Goal: Transaction & Acquisition: Obtain resource

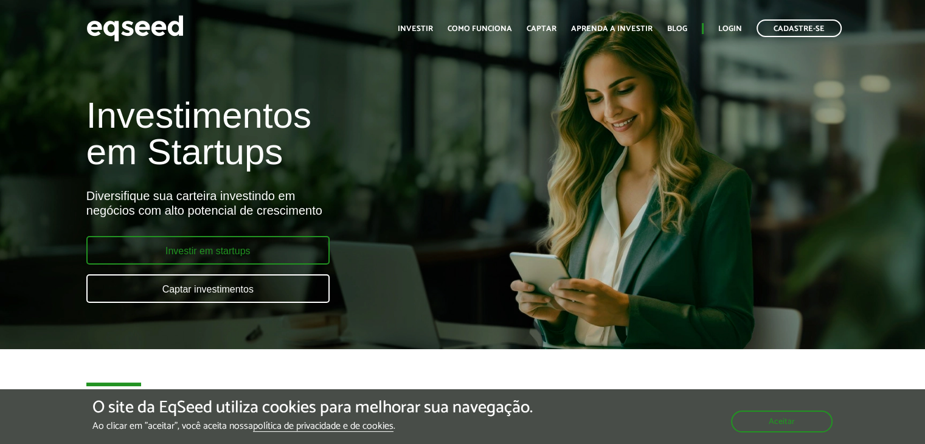
click at [239, 261] on link "Investir em startups" at bounding box center [207, 250] width 243 height 29
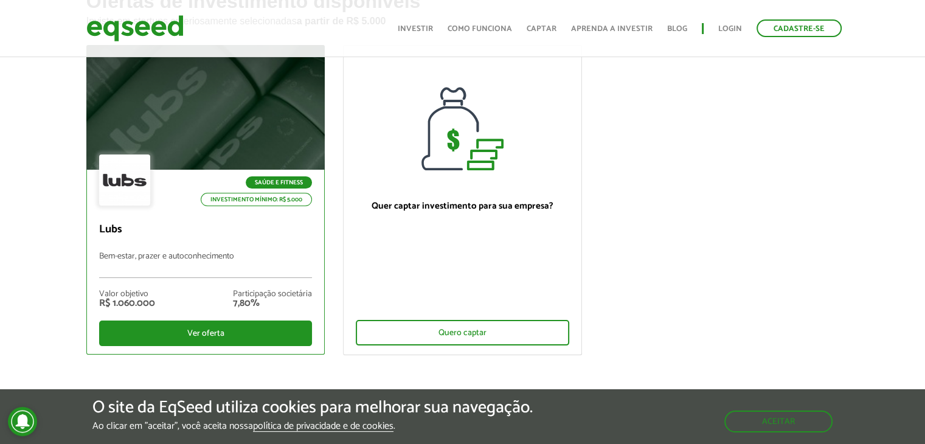
scroll to position [122, 0]
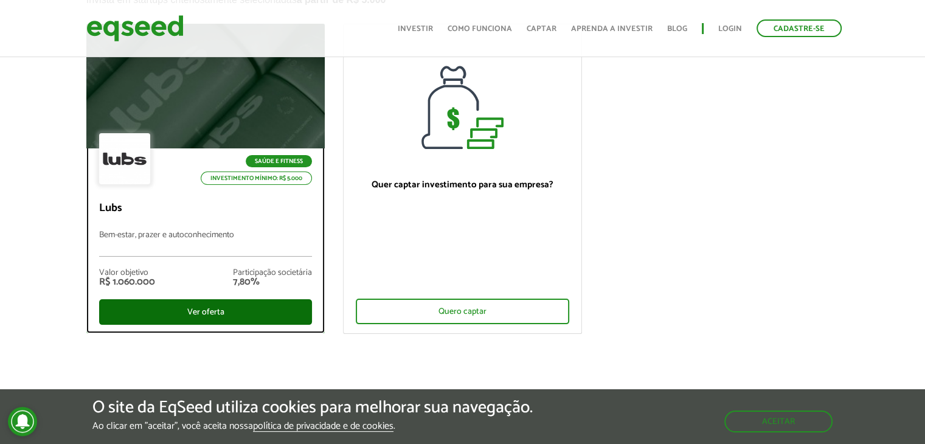
click at [233, 310] on div "Ver oferta" at bounding box center [205, 312] width 213 height 26
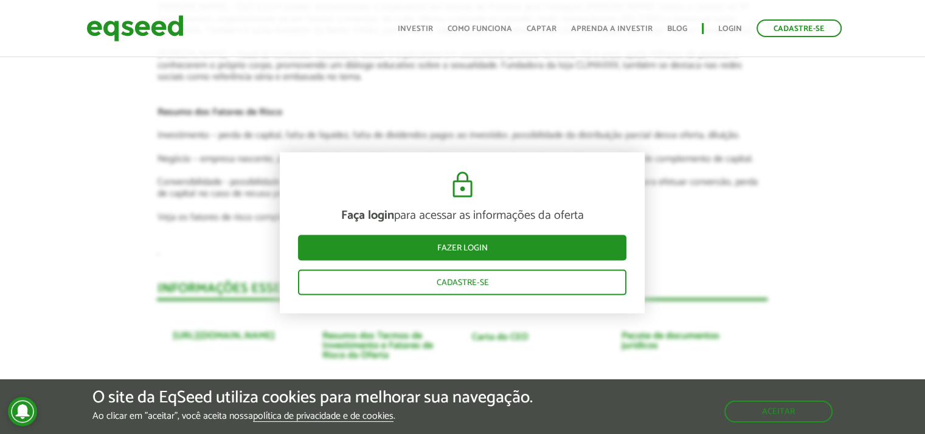
scroll to position [2676, 0]
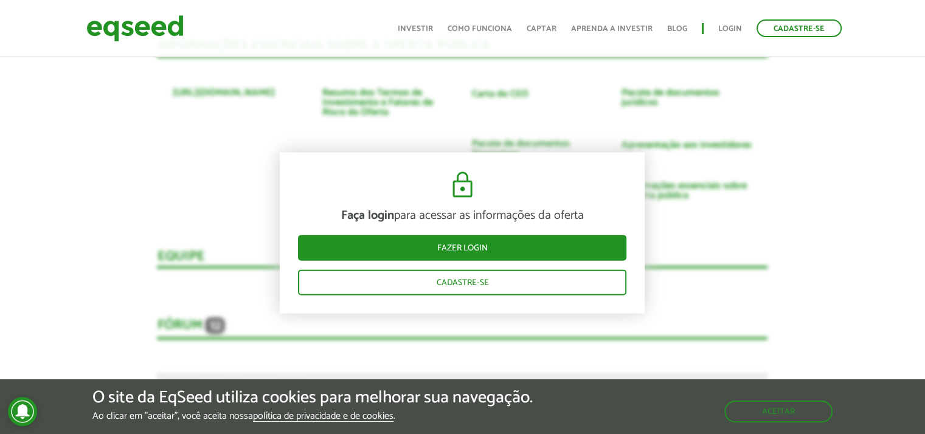
click at [416, 56] on header "Cadastre-se Toggle navigation Toggle navigation Início Investir Como funciona C…" at bounding box center [462, 28] width 925 height 57
